Goal: Book appointment/travel/reservation

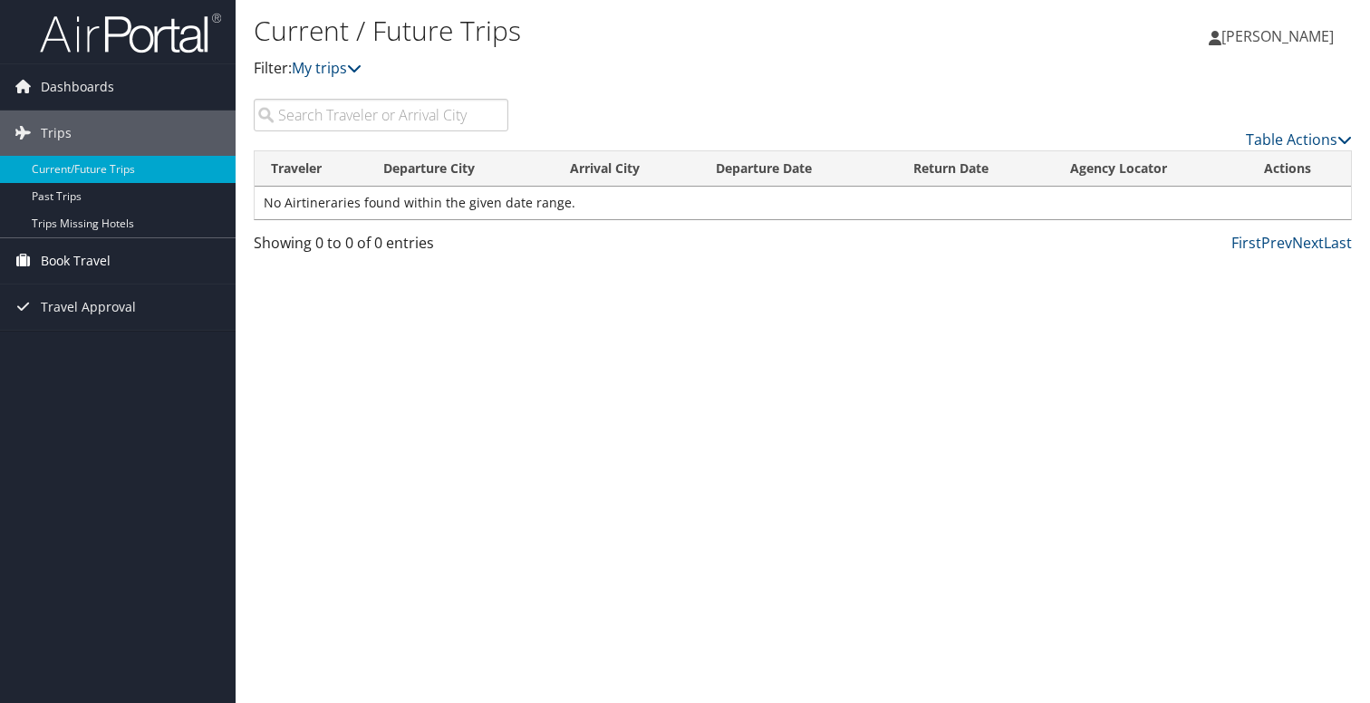
click at [35, 264] on icon at bounding box center [22, 259] width 27 height 27
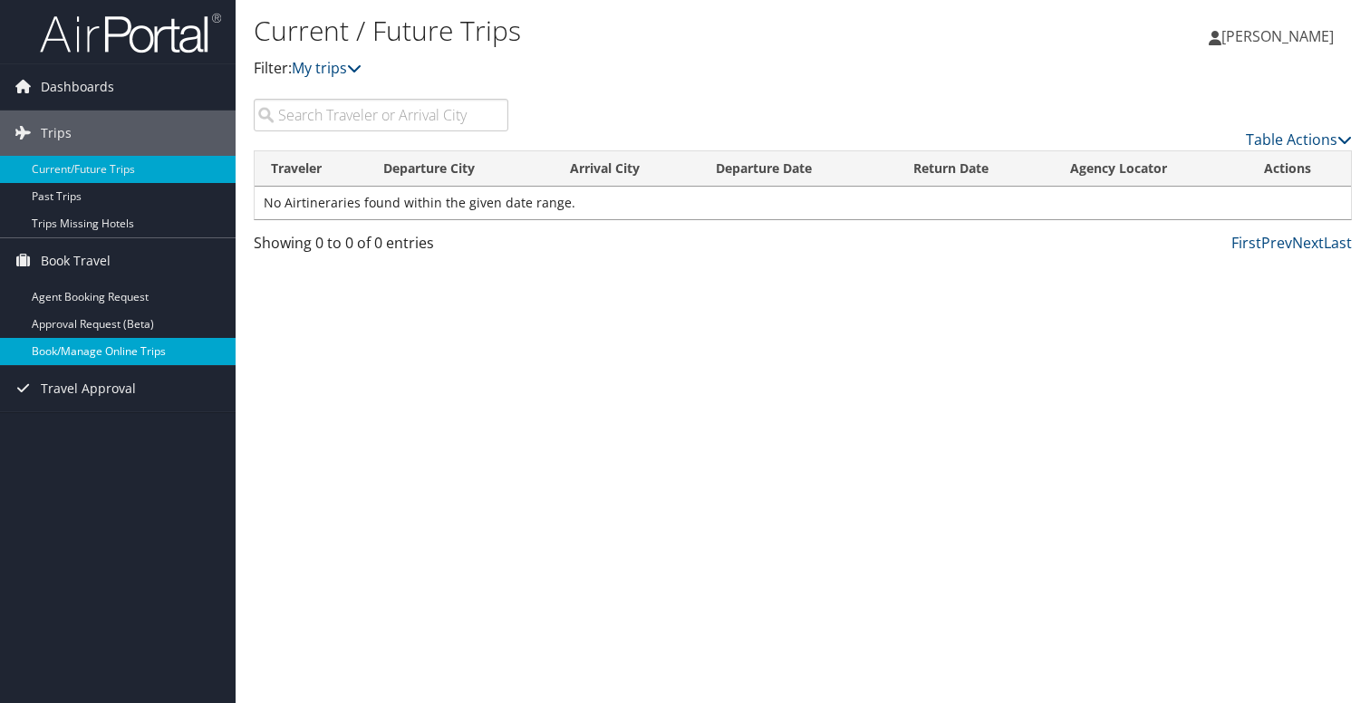
click at [99, 346] on link "Book/Manage Online Trips" at bounding box center [118, 351] width 236 height 27
